Goal: Find specific page/section

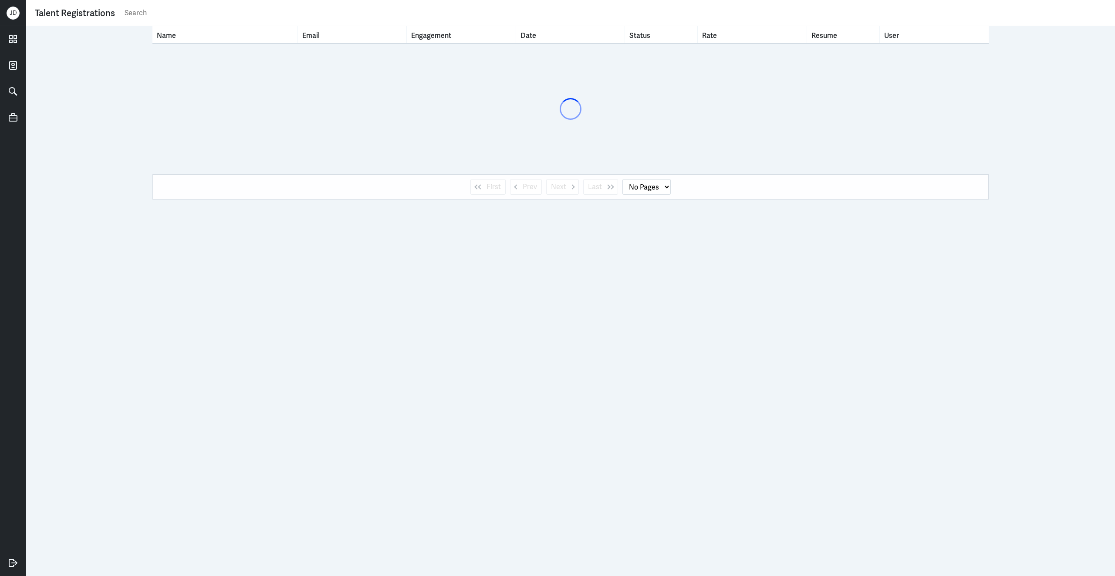
select select "1"
